Goal: Information Seeking & Learning: Find specific page/section

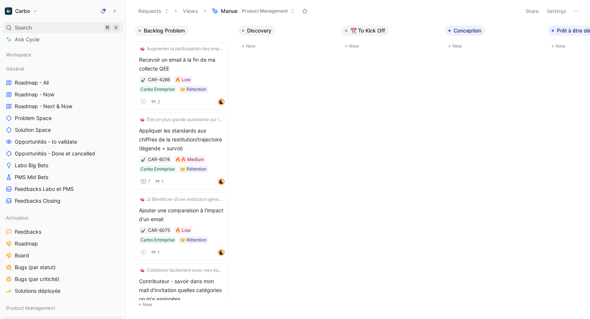
click at [24, 30] on span "Search" at bounding box center [23, 27] width 17 height 9
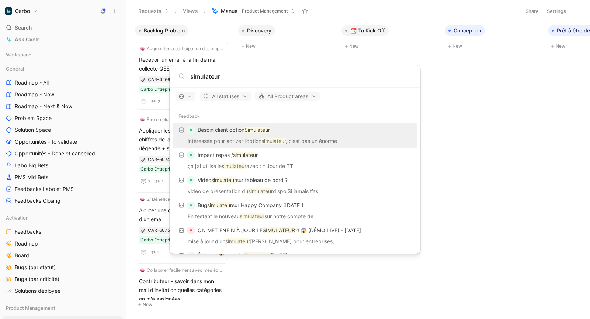
type input "simulateur"
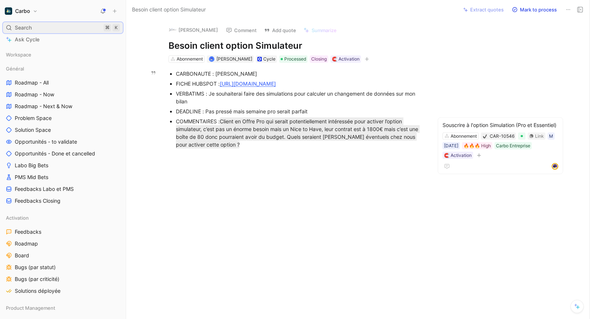
click at [83, 31] on div "Search ⌘ K" at bounding box center [63, 27] width 120 height 11
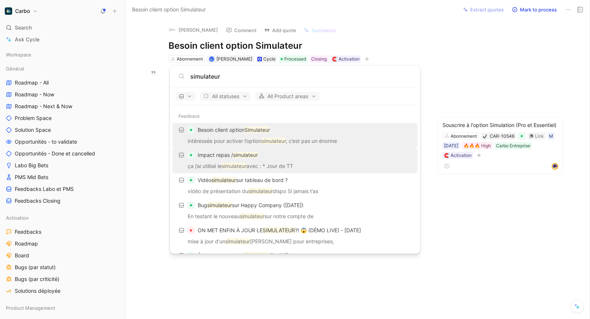
type input "simulateur"
click at [237, 160] on div "Impact repas / simulateur" at bounding box center [295, 154] width 240 height 13
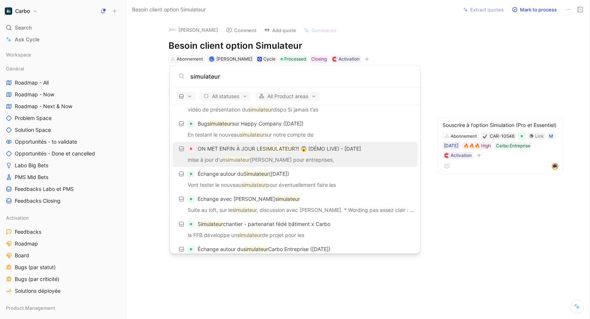
scroll to position [82, 0]
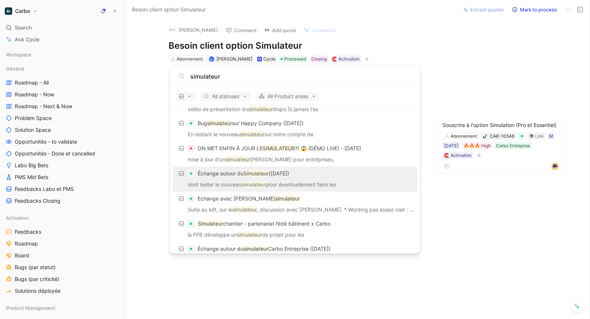
click at [243, 180] on p "Vont tester le nouveau simulateur pour éventuellement faire les" at bounding box center [295, 185] width 240 height 11
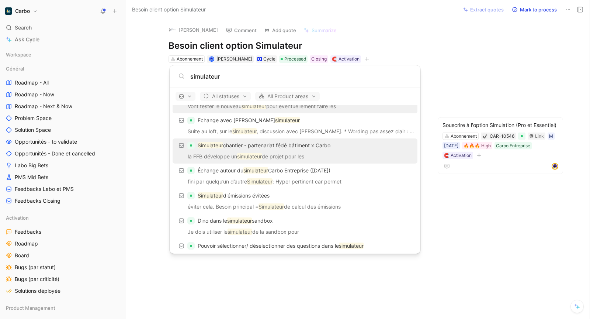
scroll to position [163, 0]
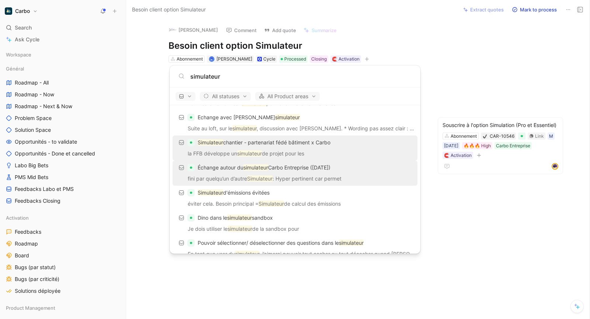
click at [261, 173] on div "Échange autour du simulateur Carbo Entreprise ([DATE])" at bounding box center [295, 167] width 240 height 13
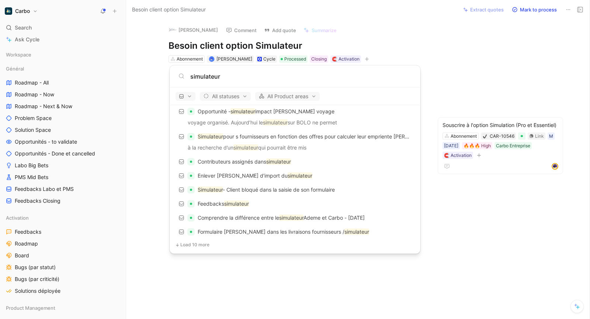
scroll to position [320, 0]
click at [258, 201] on div "Feedbacks simulateur" at bounding box center [295, 202] width 240 height 13
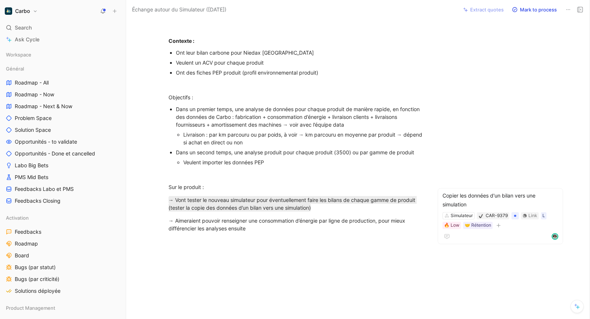
scroll to position [98, 0]
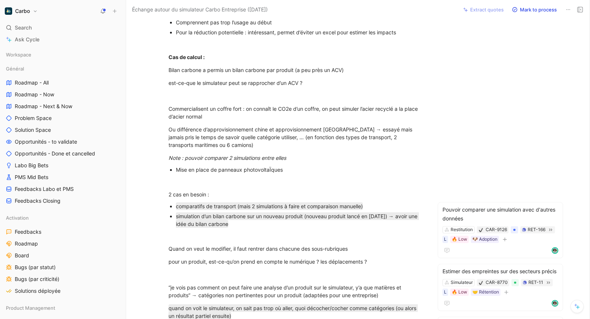
scroll to position [259, 0]
